Goal: Information Seeking & Learning: Find specific fact

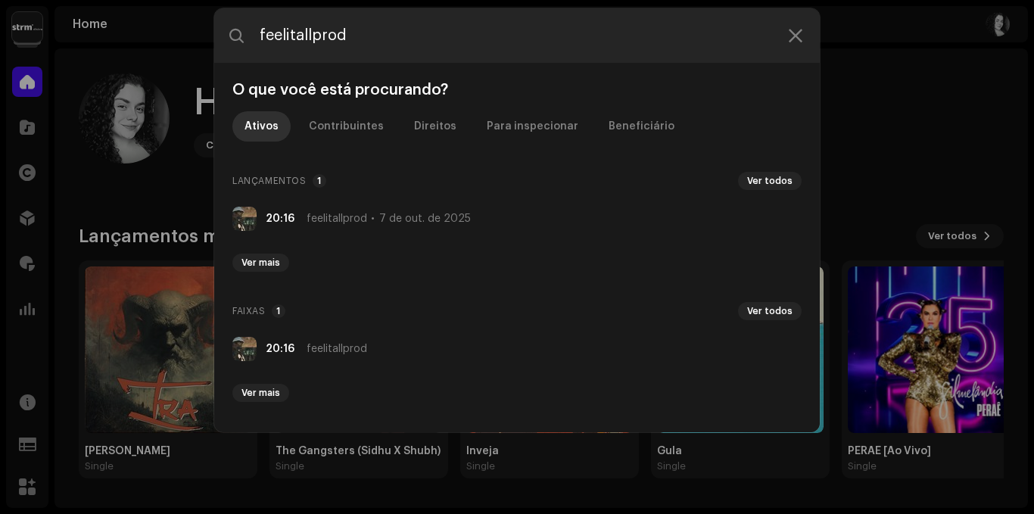
drag, startPoint x: 388, startPoint y: 48, endPoint x: 211, endPoint y: 41, distance: 177.3
click at [211, 41] on div "feelitallprod O que você está procurando? Ativos Contribuintes Direitos Para in…" at bounding box center [517, 257] width 1034 height 514
type input "[URL][DOMAIN_NAME]"
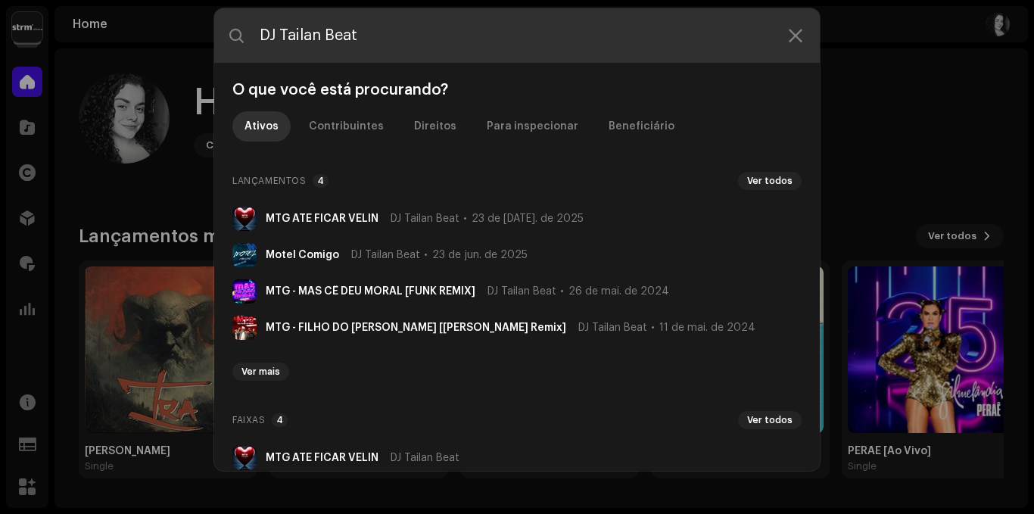
drag, startPoint x: 358, startPoint y: 27, endPoint x: 244, endPoint y: 35, distance: 114.6
click at [244, 35] on div "DJ Tailan Beat" at bounding box center [517, 35] width 606 height 55
paste input "Leoziinho LZ"
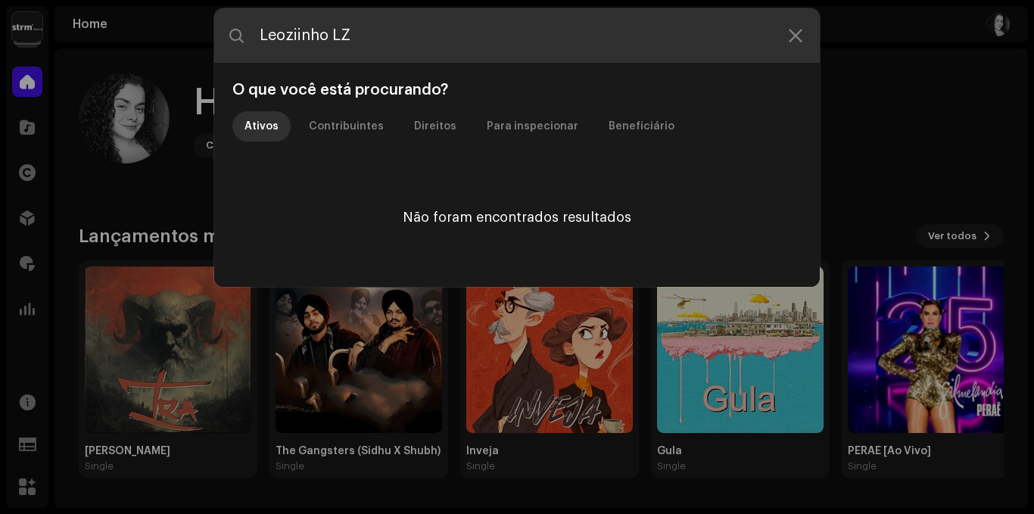
drag, startPoint x: 358, startPoint y: 45, endPoint x: 282, endPoint y: 46, distance: 76.5
click at [282, 46] on input "Leoziinho LZ" at bounding box center [517, 35] width 606 height 55
drag, startPoint x: 439, startPoint y: 27, endPoint x: 311, endPoint y: 33, distance: 128.1
click at [351, 35] on input "[PERSON_NAME]" at bounding box center [517, 35] width 606 height 55
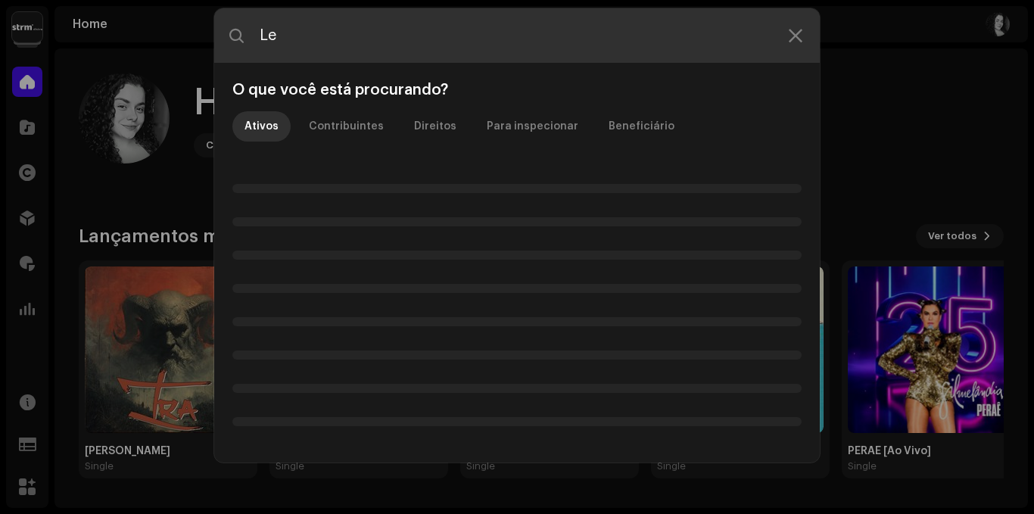
type input "L"
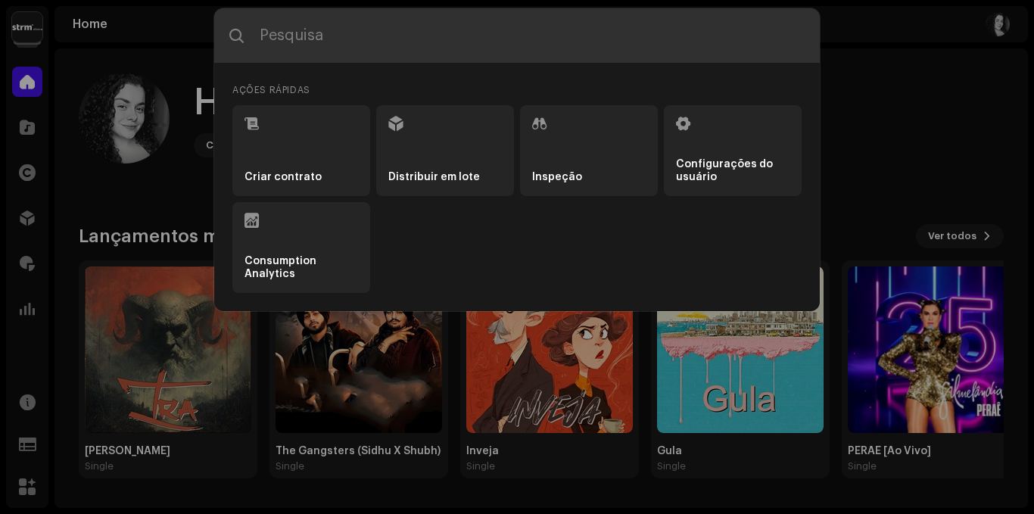
paste input "MC [PERSON_NAME]"
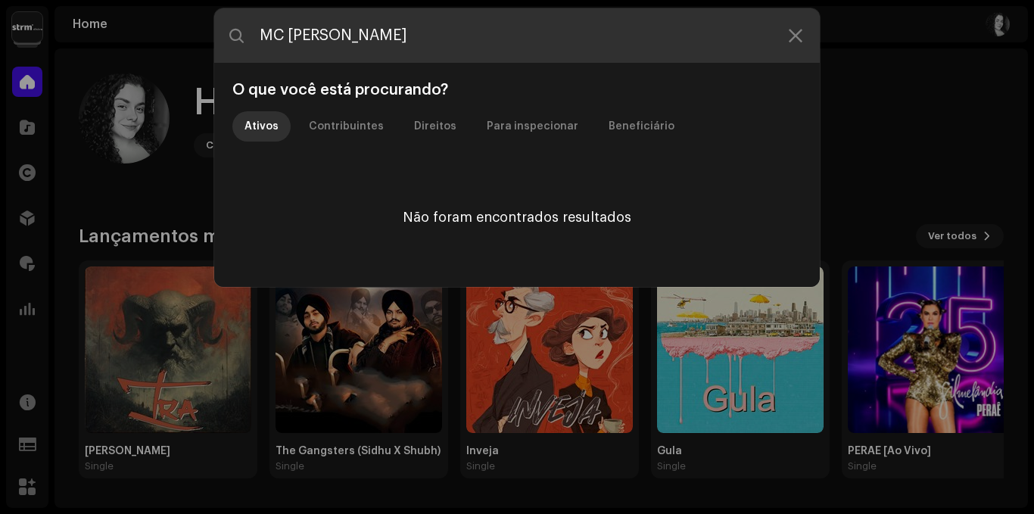
paste input "MC gah da vs"
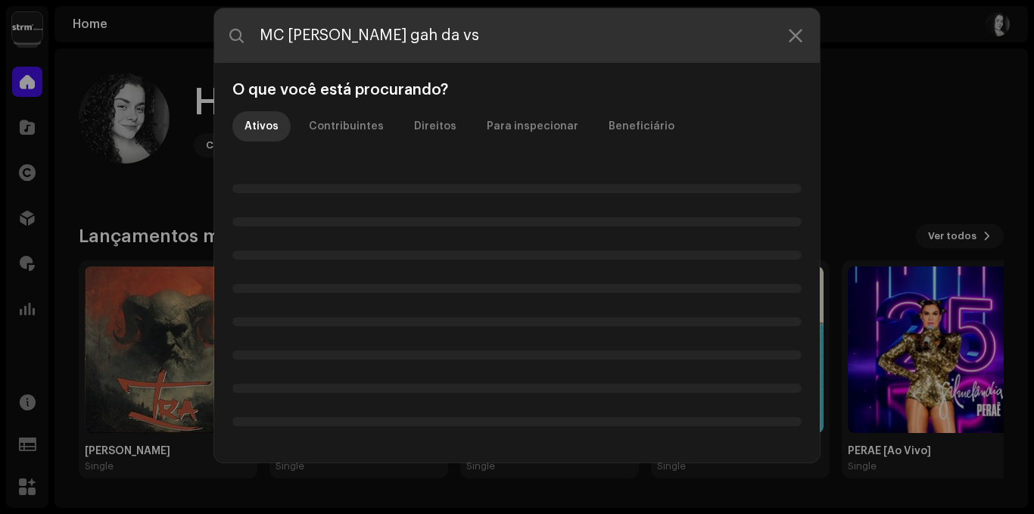
drag, startPoint x: 332, startPoint y: 36, endPoint x: 215, endPoint y: 40, distance: 116.7
click at [215, 40] on input "MC [PERSON_NAME] gah da vs" at bounding box center [517, 35] width 606 height 55
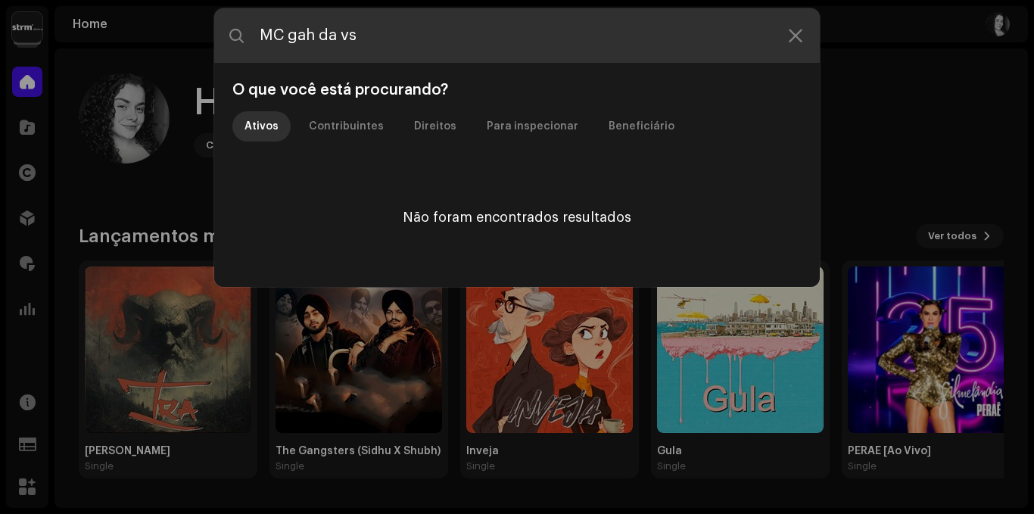
drag, startPoint x: 352, startPoint y: 32, endPoint x: 248, endPoint y: 36, distance: 103.8
click at [248, 36] on input "MC gah da vs" at bounding box center [517, 35] width 606 height 55
paste input "[PERSON_NAME]"
type input "[PERSON_NAME]"
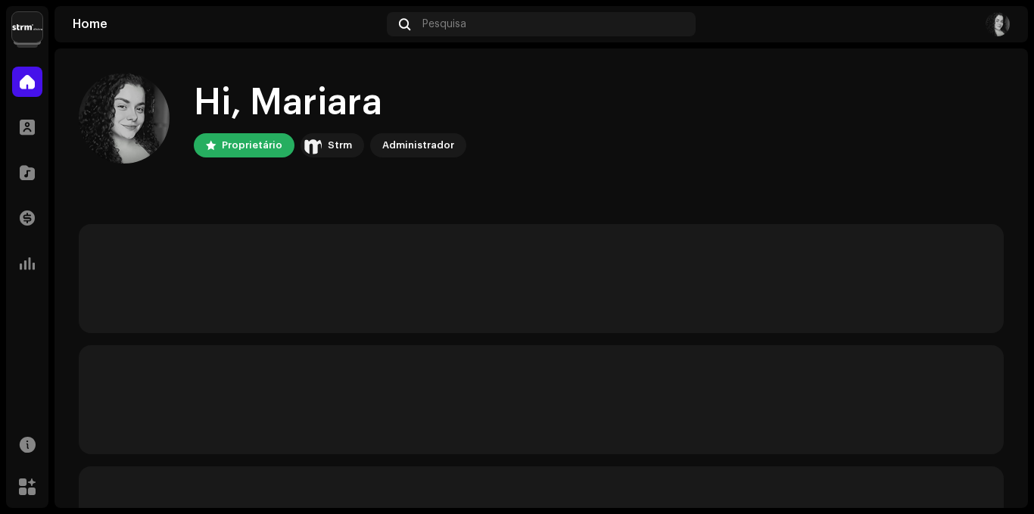
click at [25, 29] on img at bounding box center [27, 27] width 30 height 30
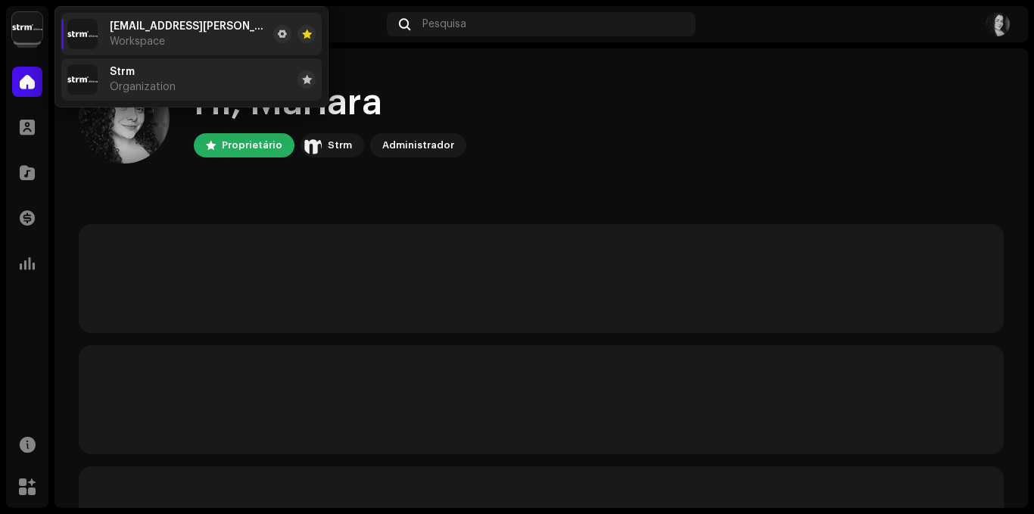
click at [97, 79] on img at bounding box center [82, 79] width 30 height 30
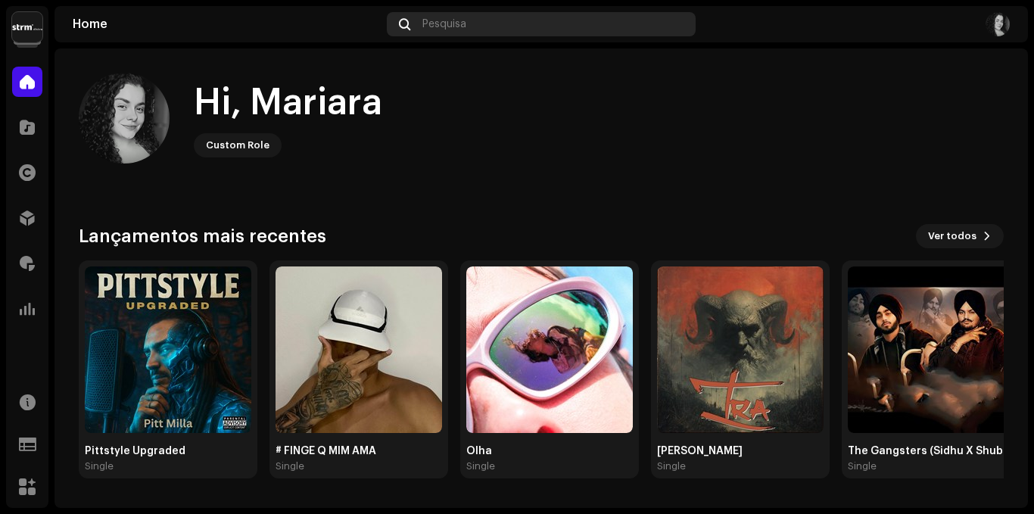
click at [448, 23] on span "Pesquisa" at bounding box center [445, 24] width 44 height 12
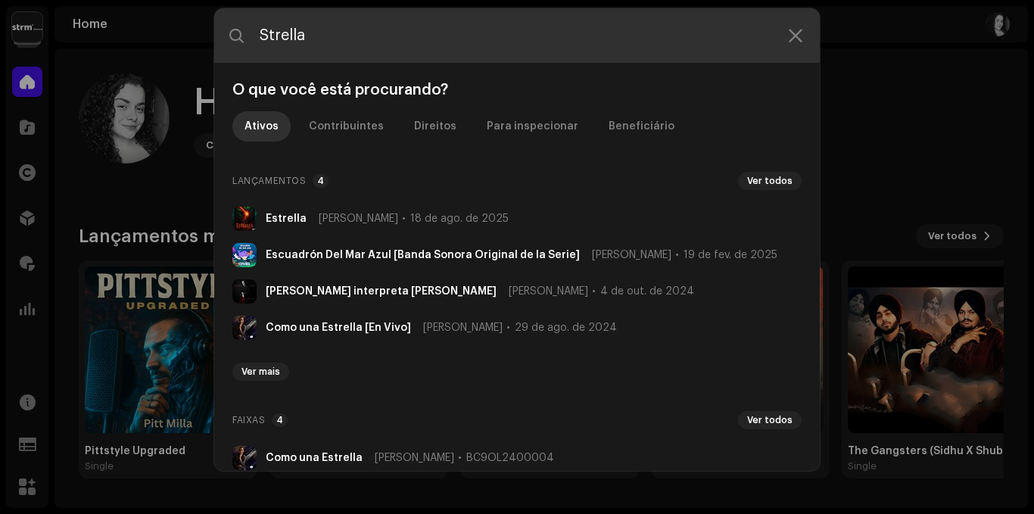
drag, startPoint x: 407, startPoint y: 36, endPoint x: 223, endPoint y: 36, distance: 184.8
click at [223, 36] on input "Strella" at bounding box center [517, 35] width 606 height 55
paste input "Carol Nobre"
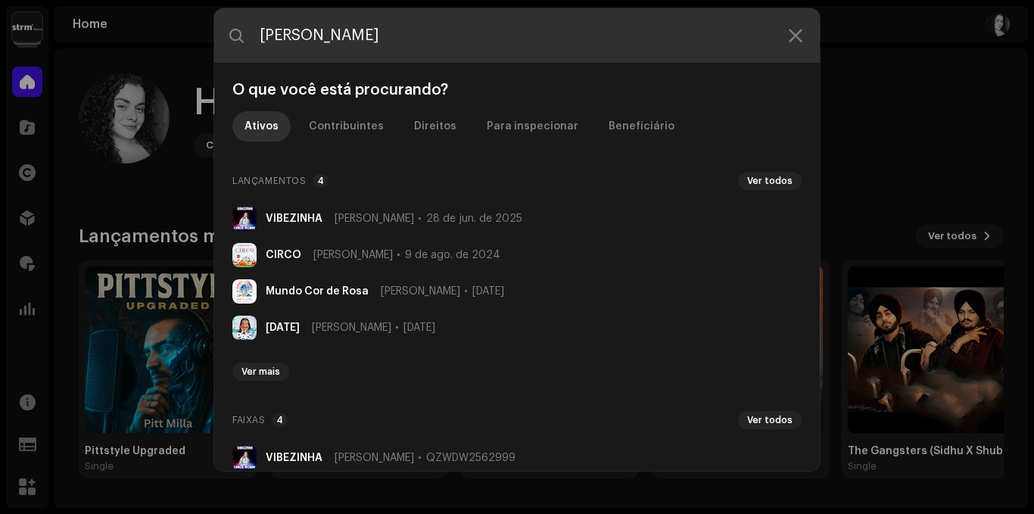
drag, startPoint x: 394, startPoint y: 23, endPoint x: 249, endPoint y: 39, distance: 145.6
click at [249, 39] on input "Carol Nobre" at bounding box center [517, 35] width 606 height 55
paste input "https://www.youtube.com/channel/UCuWQDU9fnzEawjqNzU2_exQ"
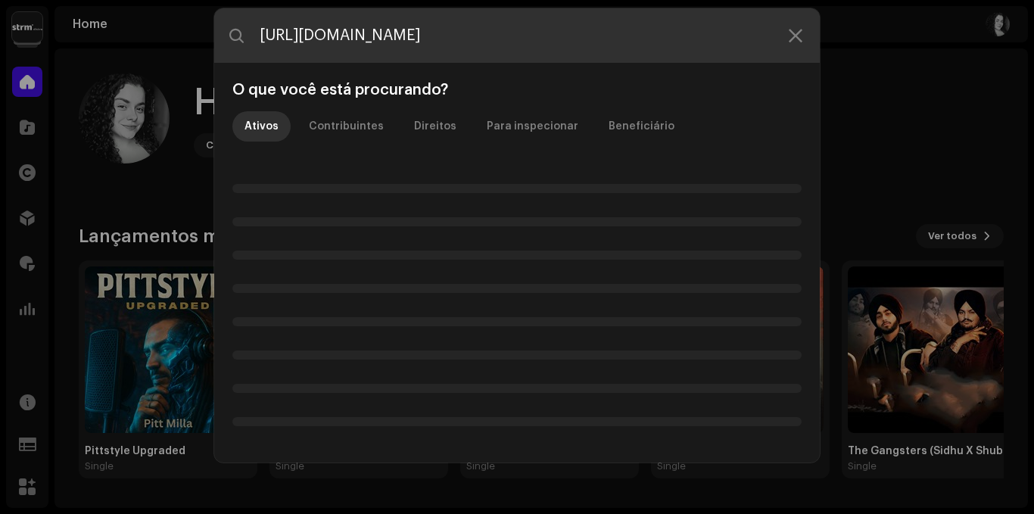
paste input "Banda 100% Abusado"
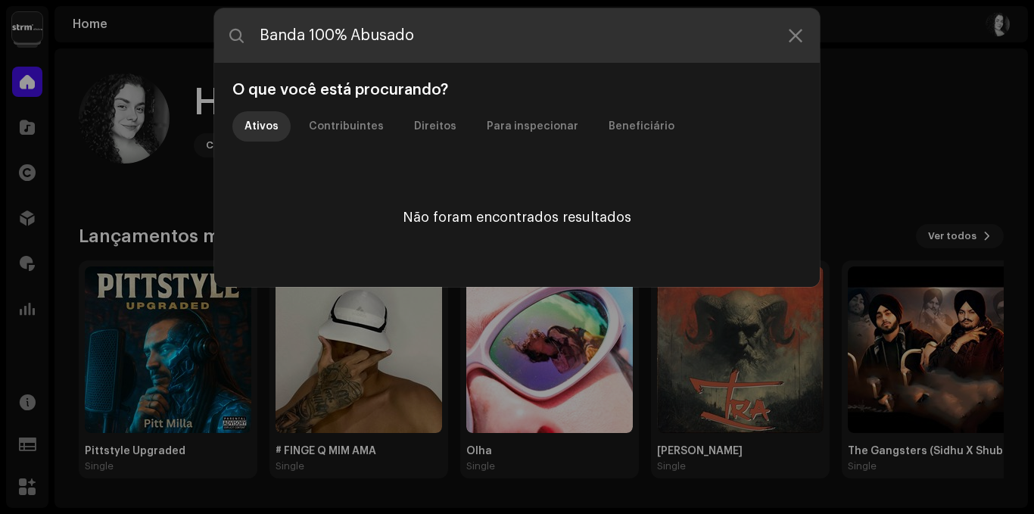
type input "Banda 100% Abusado"
